Goal: Check status: Check status

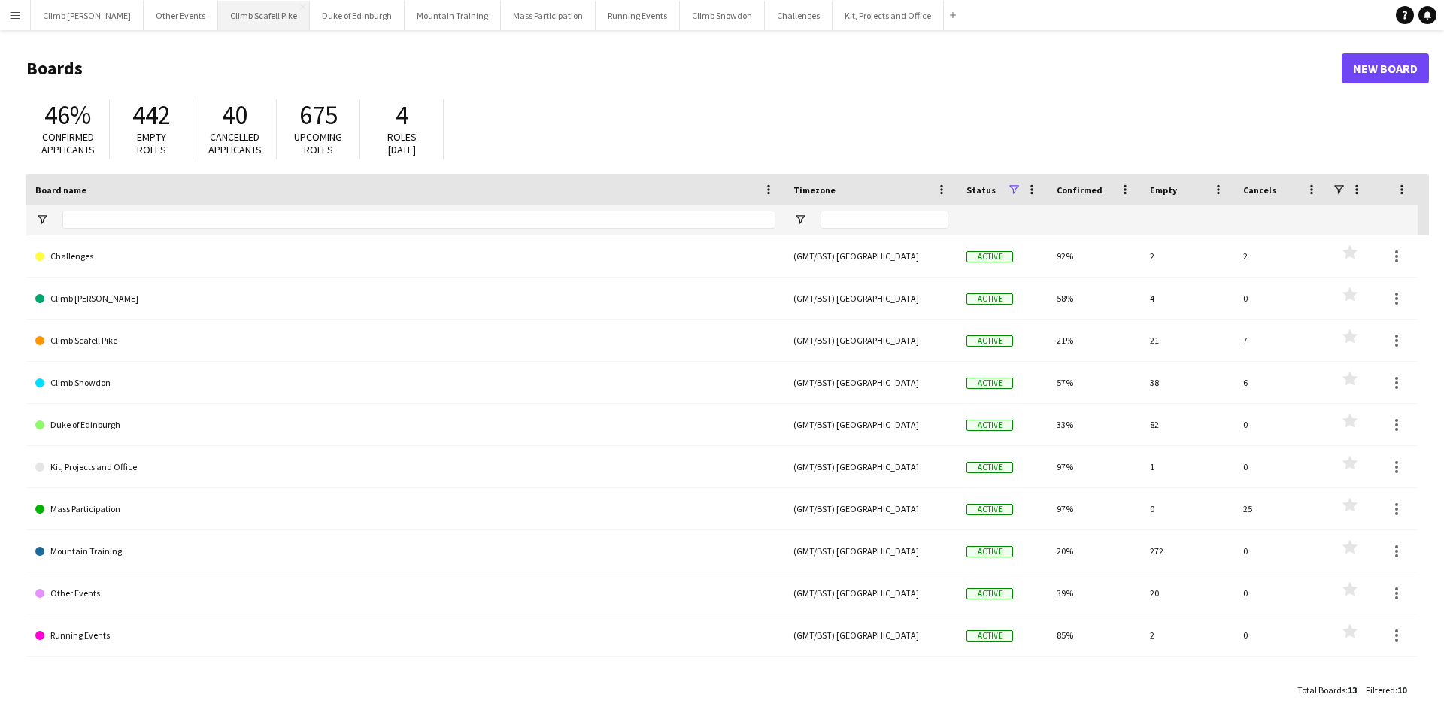
click at [231, 16] on button "Climb Scafell Pike Close" at bounding box center [264, 15] width 92 height 29
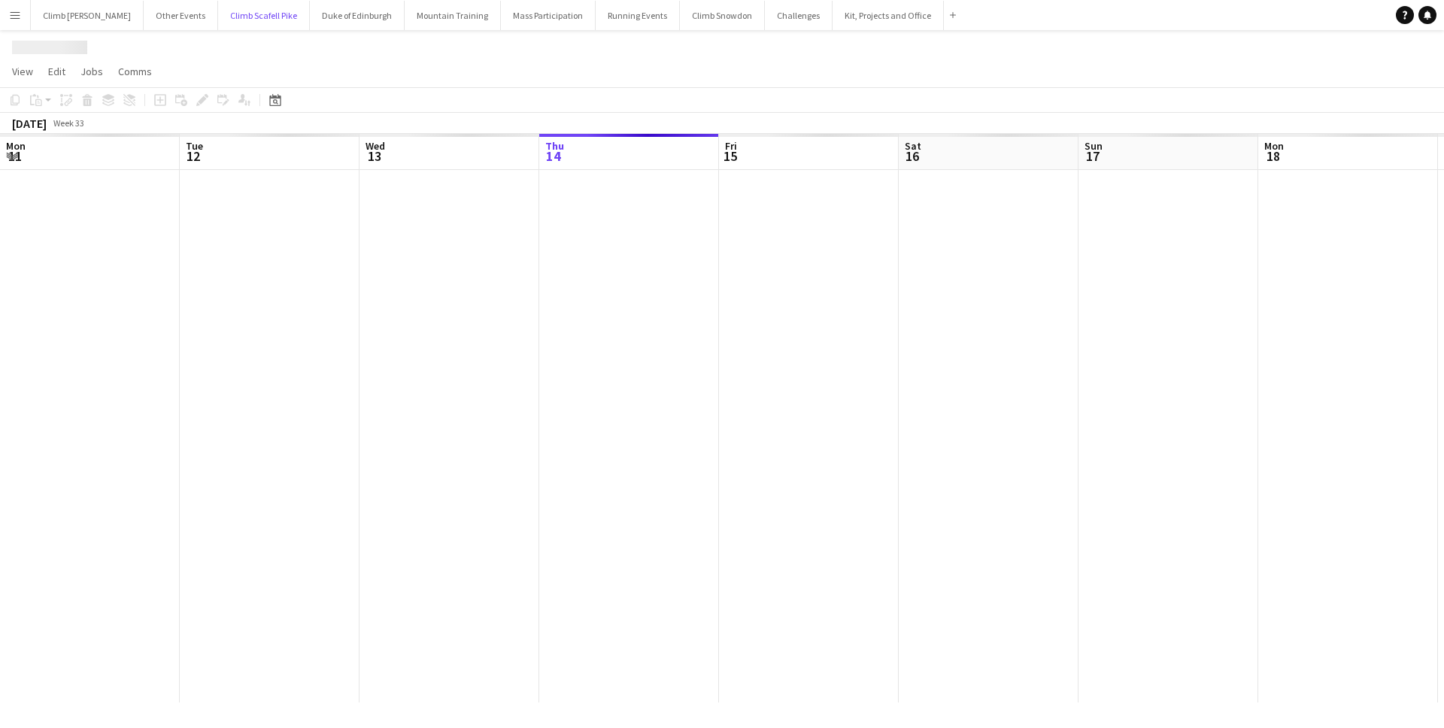
scroll to position [0, 359]
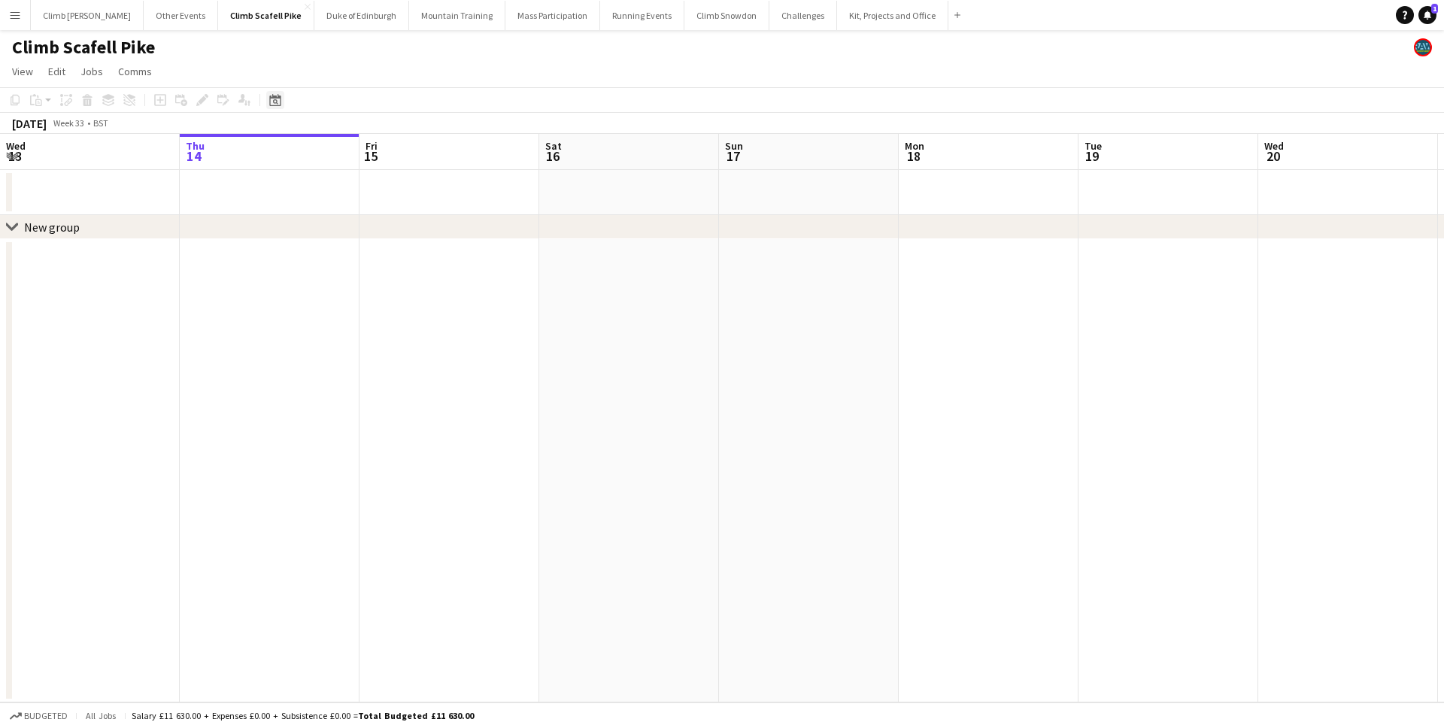
click at [271, 102] on icon "Date picker" at bounding box center [275, 100] width 12 height 12
click at [397, 149] on span "Next month" at bounding box center [397, 152] width 30 height 30
click at [374, 147] on span "Previous month" at bounding box center [367, 152] width 30 height 30
click at [395, 273] on span "24" at bounding box center [397, 272] width 18 height 18
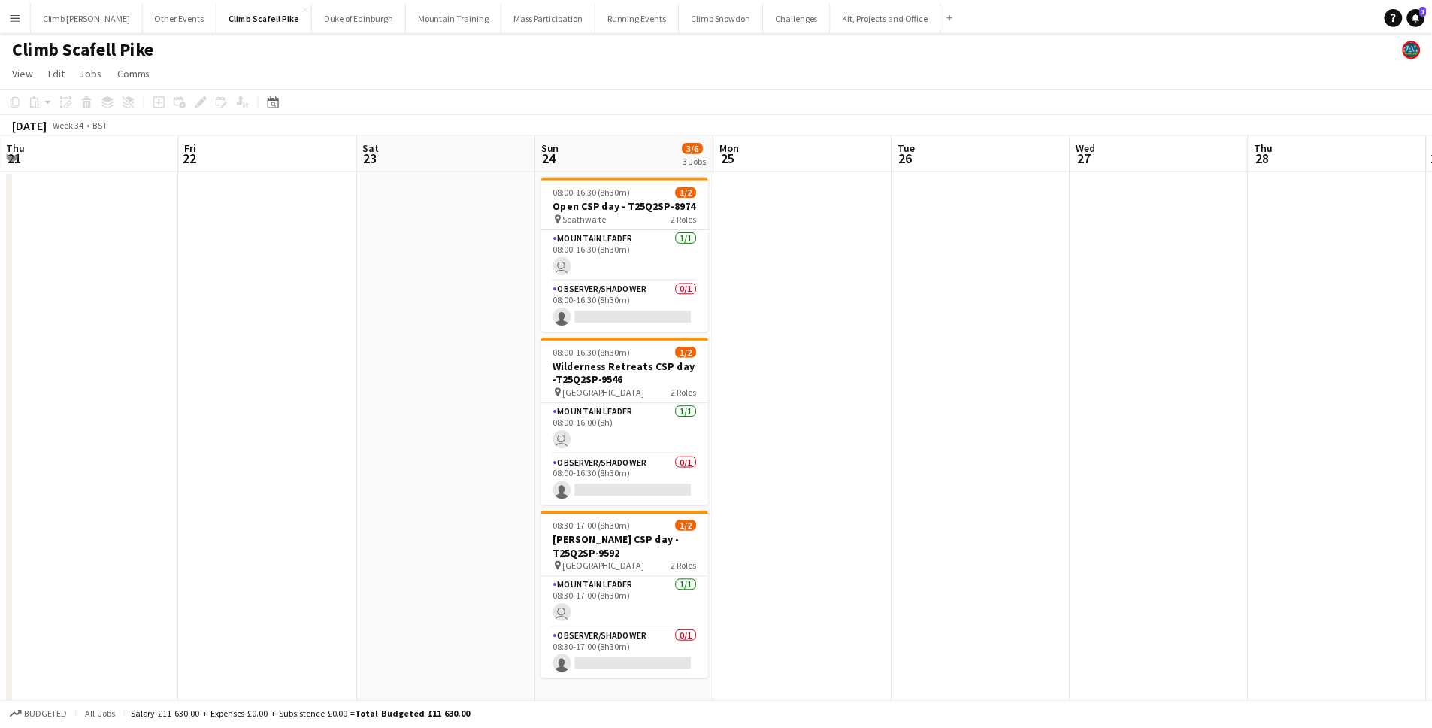
scroll to position [0, 517]
